Goal: Complete application form

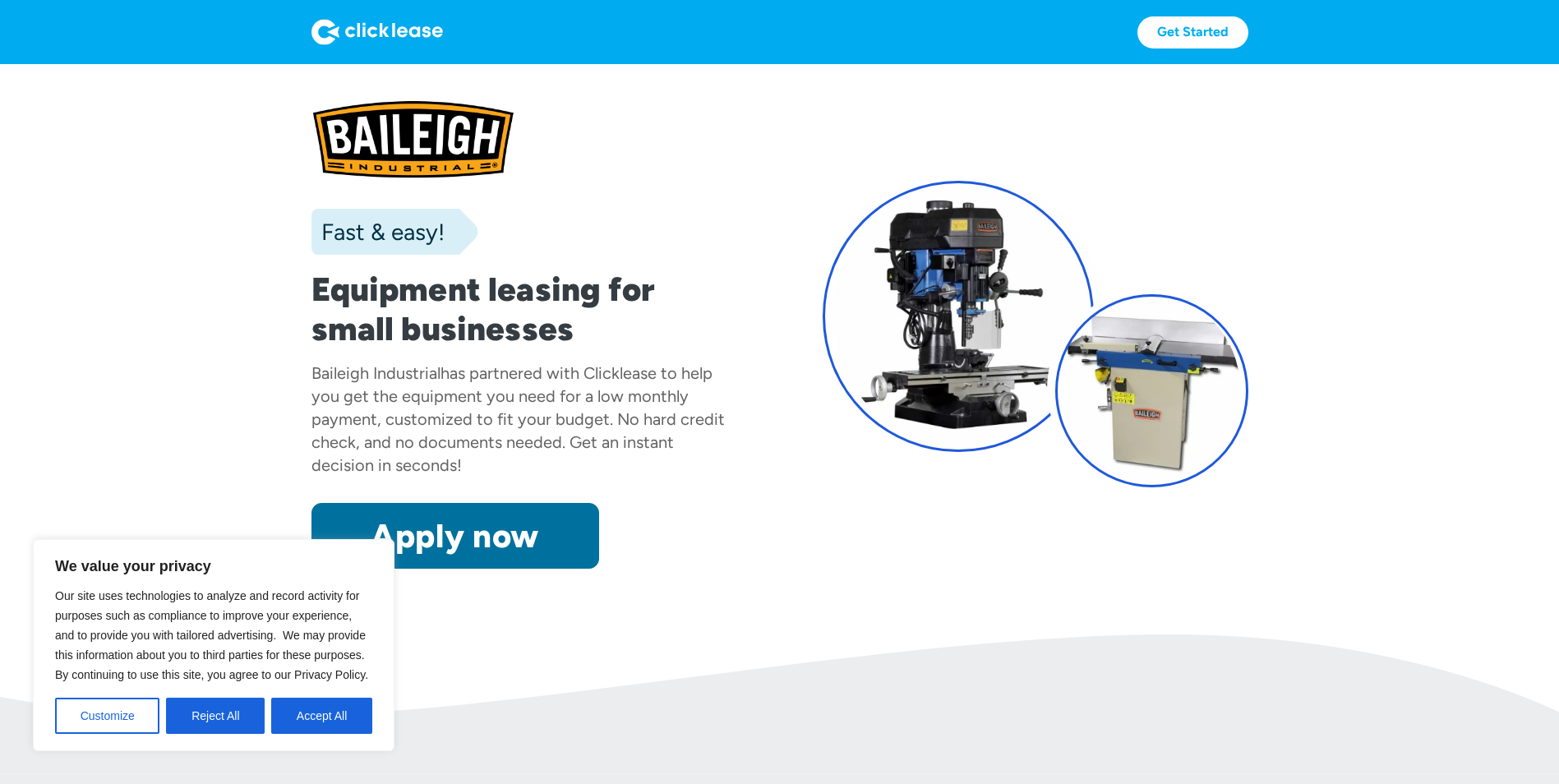
drag, startPoint x: 0, startPoint y: 0, endPoint x: 509, endPoint y: 534, distance: 737.7
click at [509, 534] on link "Apply now" at bounding box center [455, 536] width 288 height 66
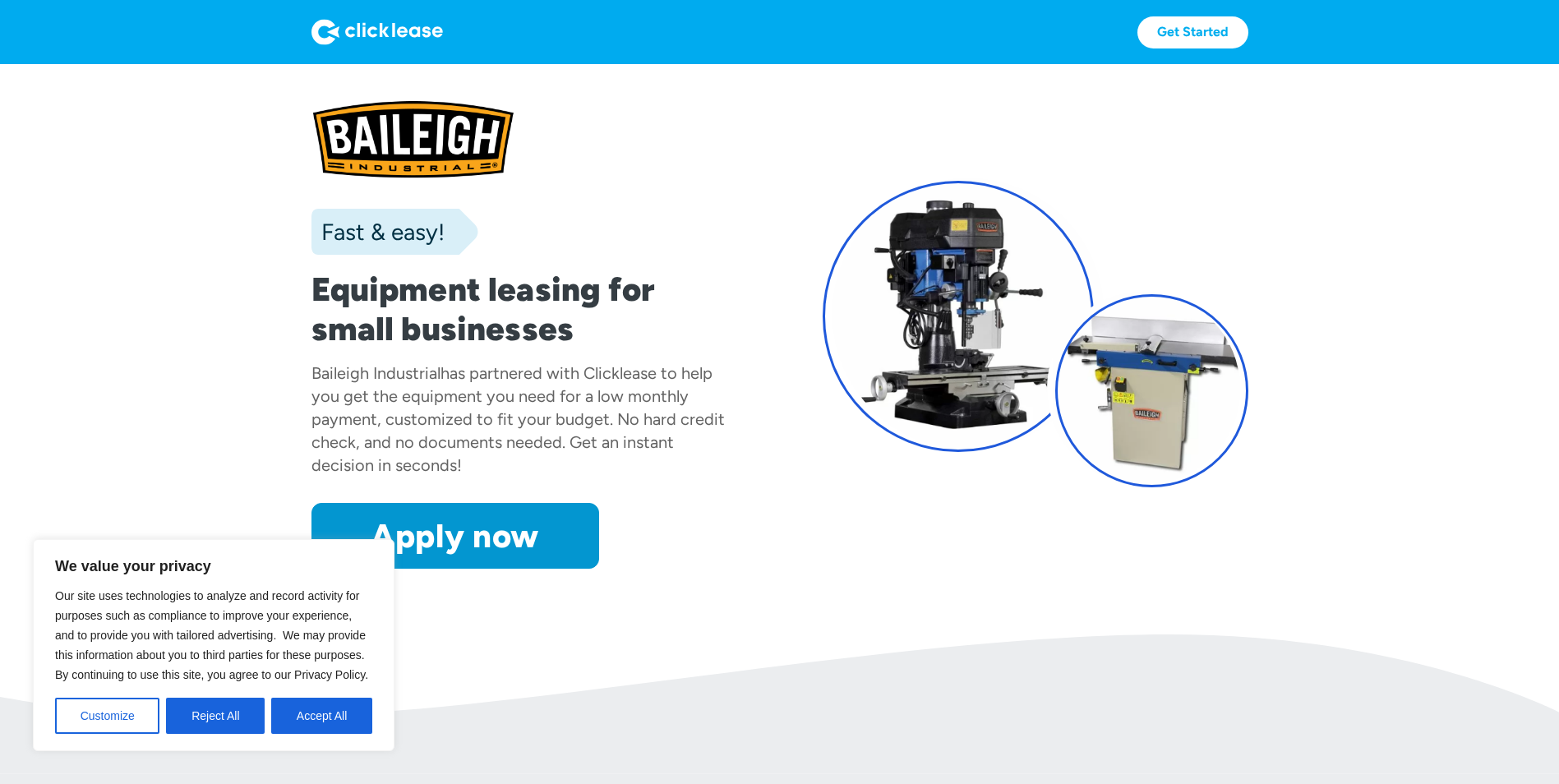
click at [575, 290] on h1 "Equipment leasing for small businesses" at bounding box center [524, 308] width 425 height 79
click at [370, 34] on img at bounding box center [378, 32] width 132 height 26
click at [412, 143] on div at bounding box center [524, 139] width 425 height 86
click at [385, 24] on img at bounding box center [378, 32] width 132 height 26
click at [455, 157] on div at bounding box center [524, 139] width 425 height 86
